Goal: Task Accomplishment & Management: Manage account settings

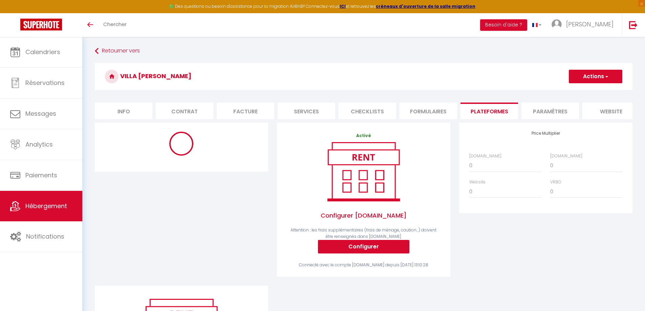
select select "EUR"
select select
select select "11332-1470851935524160639"
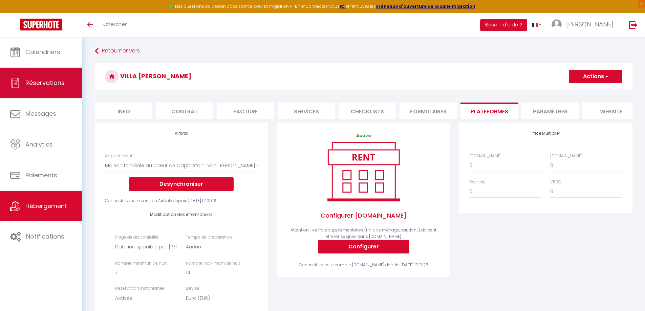
click at [36, 77] on link "Réservations" at bounding box center [41, 83] width 82 height 30
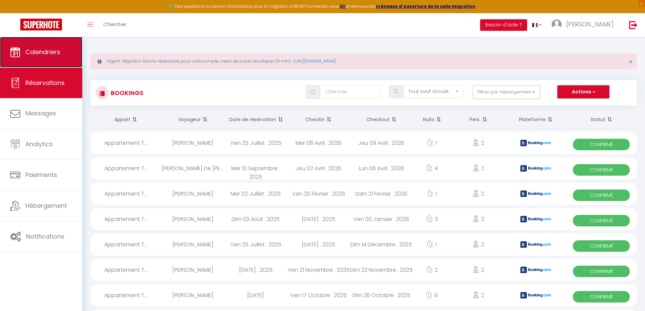
click at [38, 54] on span "Calendriers" at bounding box center [42, 52] width 35 height 8
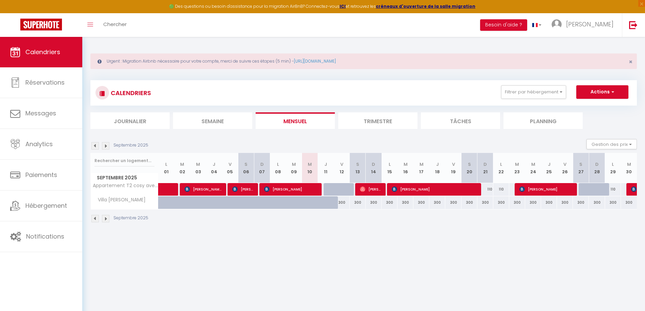
click at [342, 204] on div "300" at bounding box center [342, 202] width 16 height 13
type input "300"
type input "Ven 12 Septembre 2025"
type input "Sam 13 Septembre 2025"
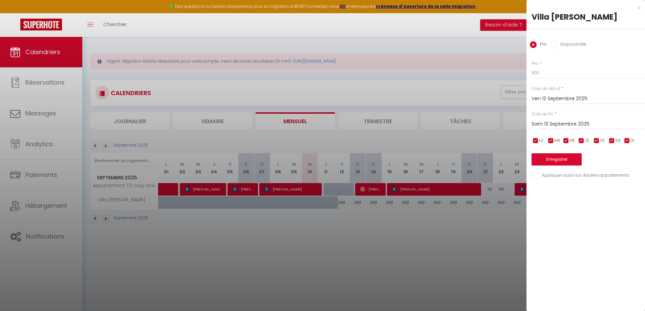
click at [555, 46] on input "Disponibilité" at bounding box center [553, 44] width 7 height 7
radio input "true"
radio input "false"
click at [436, 247] on div at bounding box center [322, 155] width 645 height 311
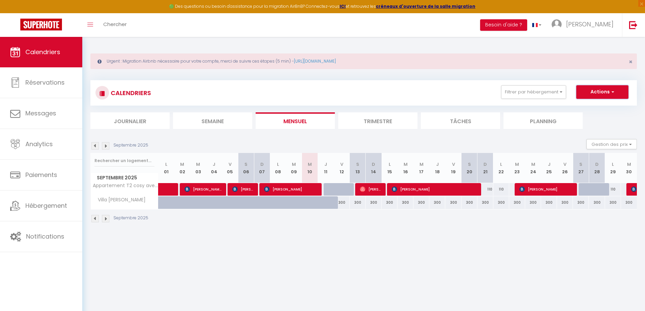
click at [609, 92] on button "Actions" at bounding box center [602, 92] width 52 height 14
click at [616, 142] on button "Gestion des prix" at bounding box center [612, 144] width 50 height 10
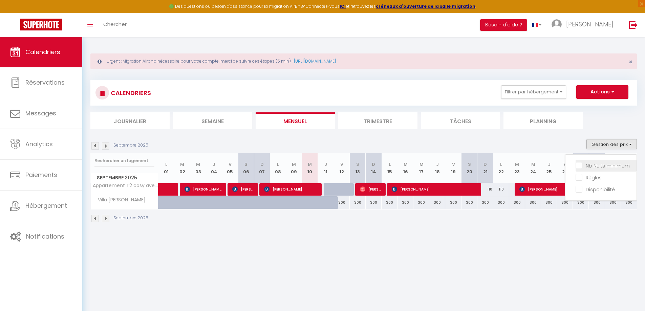
click at [579, 167] on input "Nb Nuits minimum" at bounding box center [606, 165] width 61 height 7
checkbox input "true"
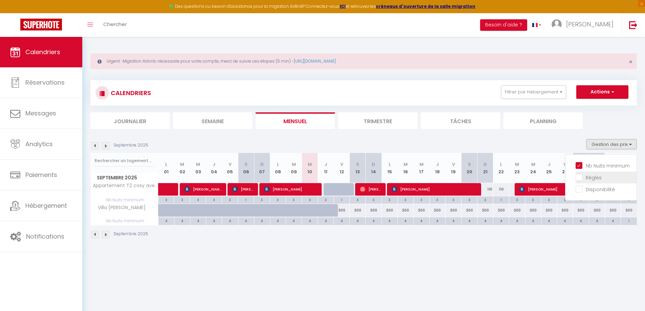
click at [580, 177] on input "Règles" at bounding box center [606, 177] width 61 height 7
checkbox input "true"
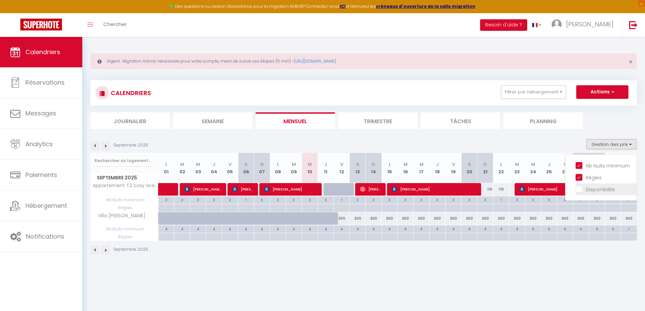
click at [581, 189] on input "Disponibilité" at bounding box center [606, 189] width 61 height 7
checkbox input "true"
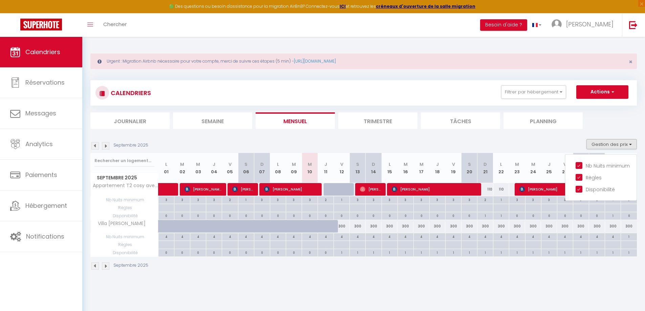
click at [461, 282] on div "Urgent : Migration Airbnb nécessaire pour votre compte, merci de suivre ces éta…" at bounding box center [363, 161] width 563 height 248
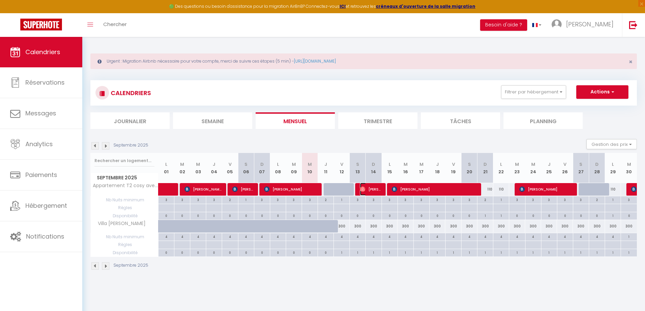
click at [365, 190] on img at bounding box center [362, 189] width 5 height 5
select select "OK"
select select "0"
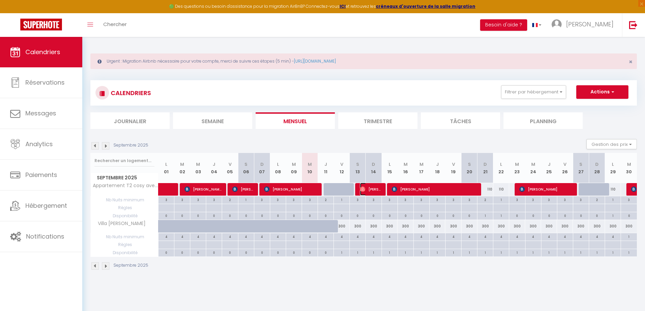
select select "1"
select select
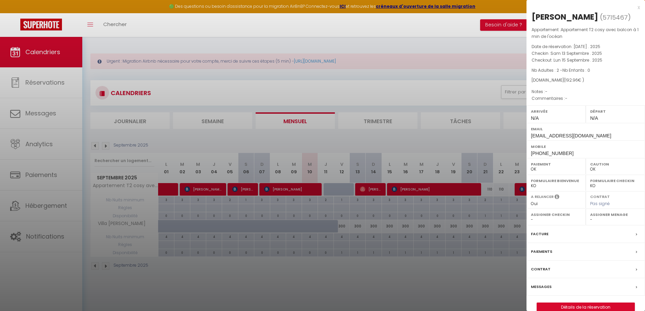
click at [415, 191] on div at bounding box center [322, 155] width 645 height 311
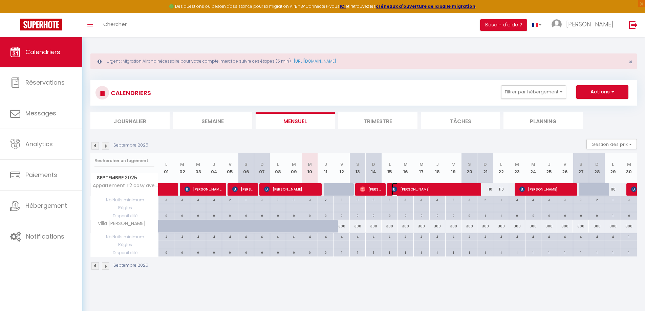
click at [415, 191] on span "[PERSON_NAME]" at bounding box center [434, 189] width 85 height 13
